Goal: Task Accomplishment & Management: Use online tool/utility

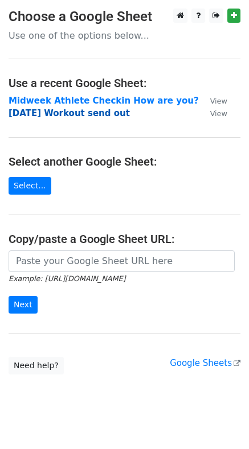
click at [27, 115] on strong "[DATE] Workout send out" at bounding box center [69, 113] width 121 height 10
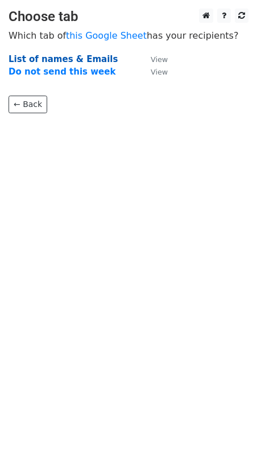
click at [35, 61] on strong "List of names & Emails" at bounding box center [63, 59] width 109 height 10
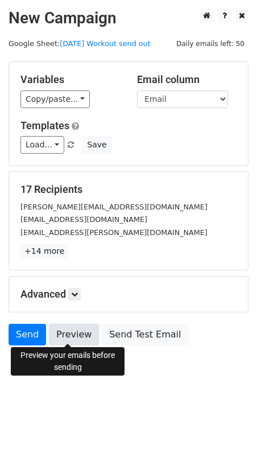
click at [65, 328] on link "Preview" at bounding box center [74, 335] width 50 height 22
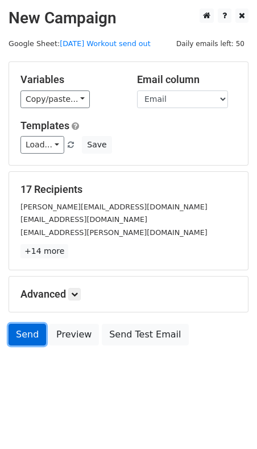
click at [28, 331] on link "Send" at bounding box center [28, 335] width 38 height 22
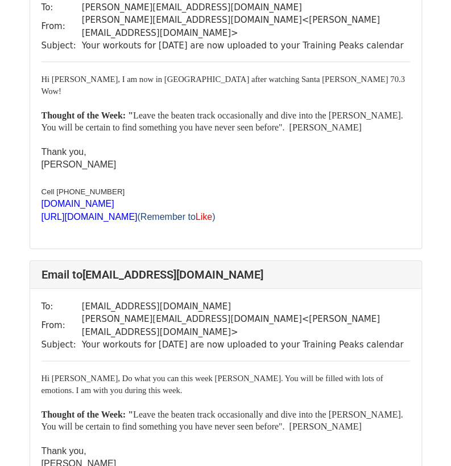
scroll to position [139, 0]
